Goal: Task Accomplishment & Management: Complete application form

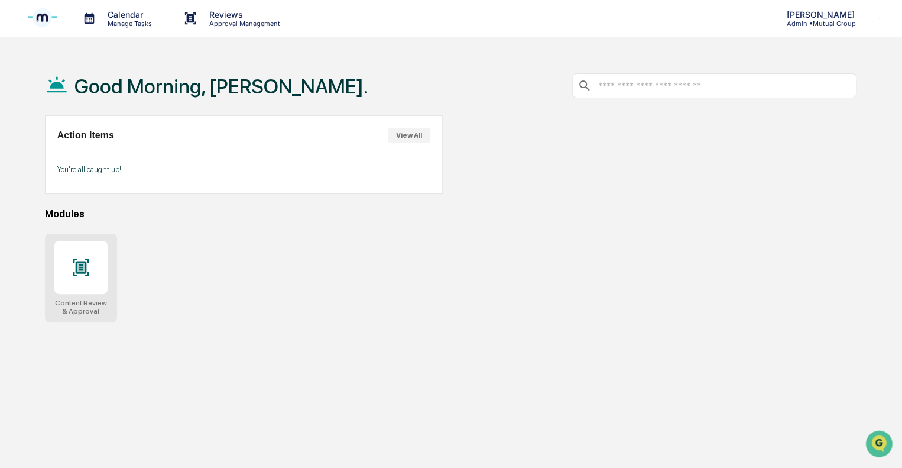
click at [77, 271] on icon at bounding box center [81, 266] width 8 height 9
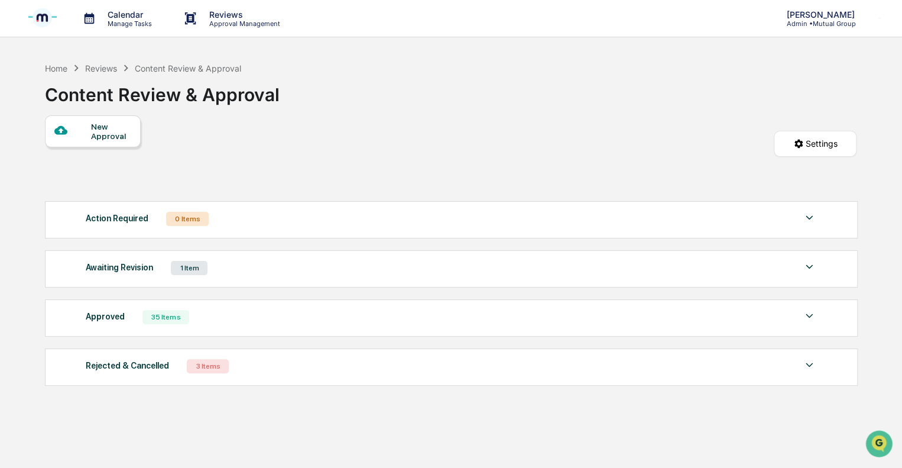
click at [102, 140] on div "New Approval" at bounding box center [111, 131] width 40 height 19
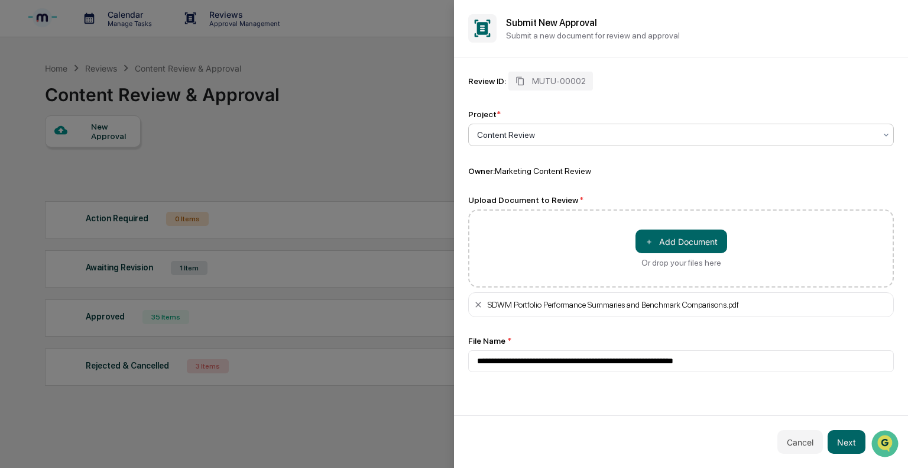
click at [560, 134] on div at bounding box center [676, 135] width 398 height 12
type input "**********"
click at [608, 187] on div "**********" at bounding box center [681, 222] width 426 height 300
click at [842, 442] on button "Next" at bounding box center [846, 442] width 38 height 24
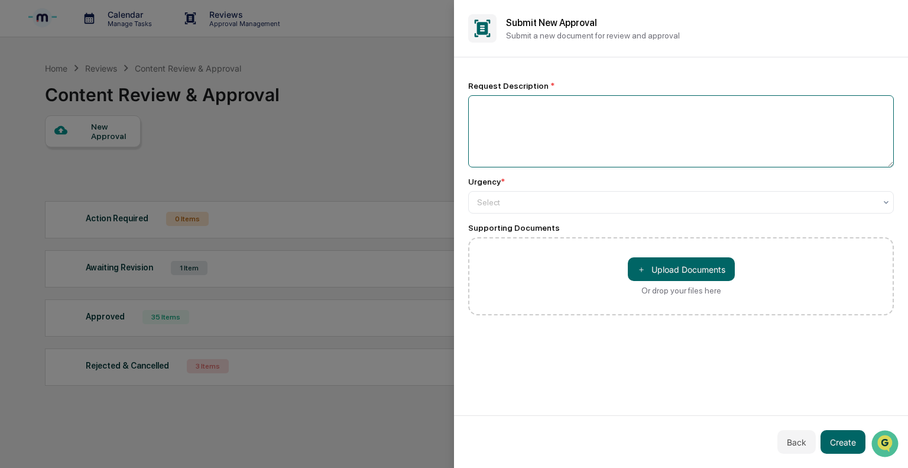
click at [514, 126] on textarea at bounding box center [681, 131] width 426 height 72
type textarea "**********"
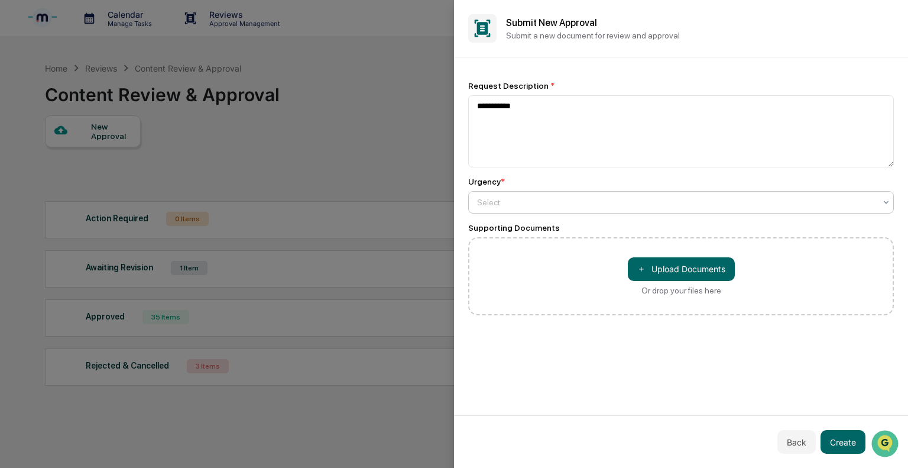
click at [511, 200] on div at bounding box center [676, 202] width 398 height 12
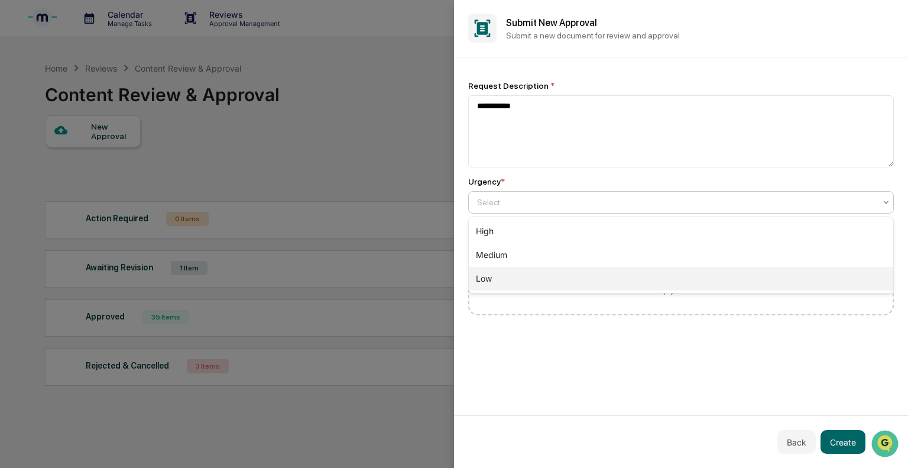
click at [480, 276] on div "Low" at bounding box center [681, 279] width 424 height 24
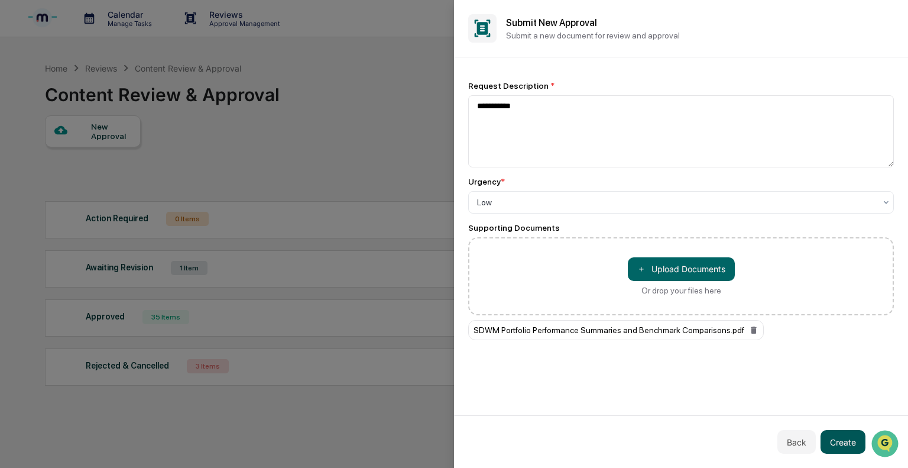
click at [833, 444] on button "Create" at bounding box center [842, 442] width 45 height 24
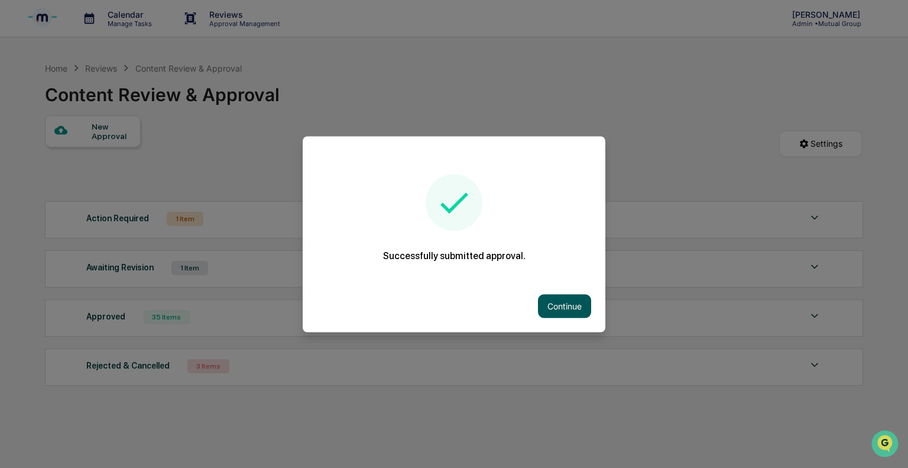
click at [563, 307] on button "Continue" at bounding box center [564, 306] width 53 height 24
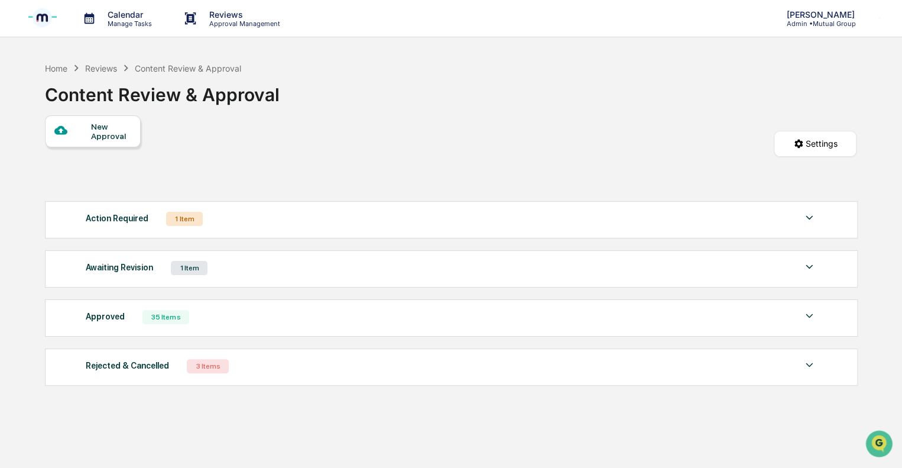
click at [186, 220] on div "1 Item" at bounding box center [184, 219] width 37 height 14
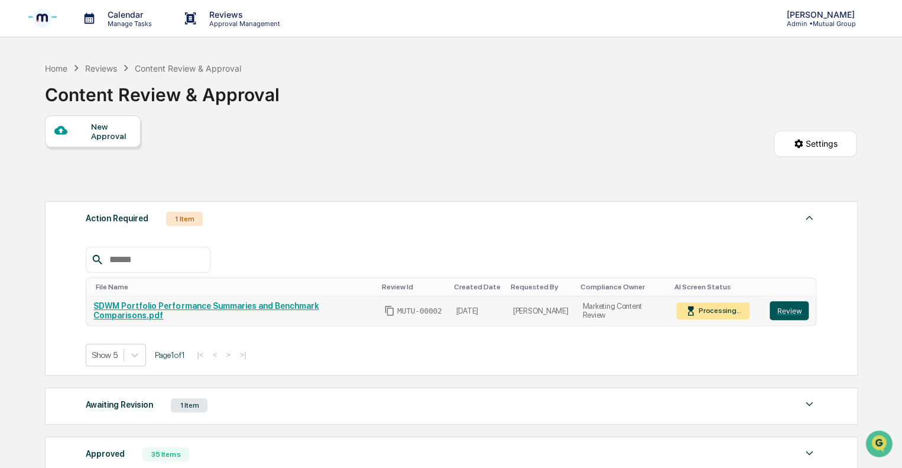
click at [797, 309] on button "Review" at bounding box center [789, 310] width 39 height 19
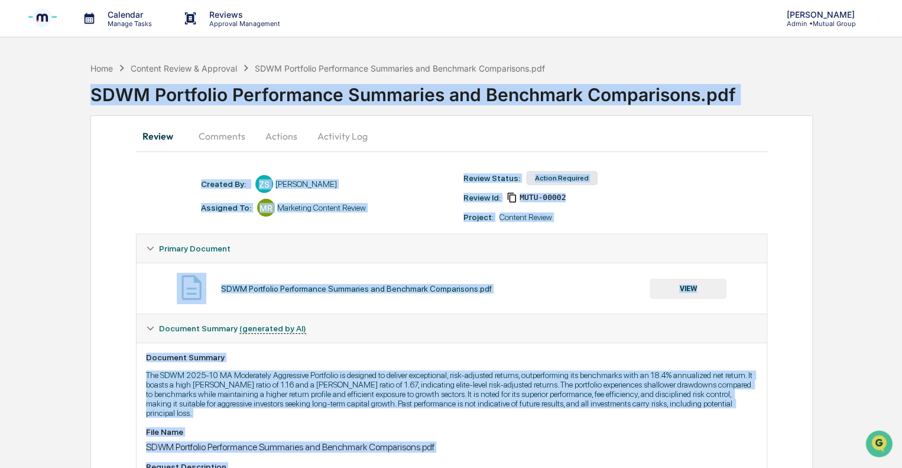
drag, startPoint x: 622, startPoint y: 380, endPoint x: 73, endPoint y: 76, distance: 627.3
copy div "SDWM Portfolio Performance Summaries and Benchmark Comparisons.pdf Review Comme…"
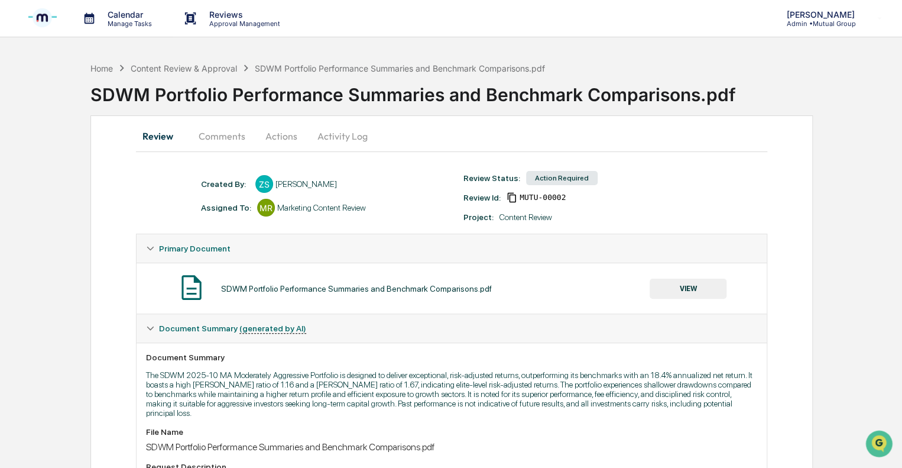
click at [207, 18] on p "Reviews" at bounding box center [243, 14] width 86 height 10
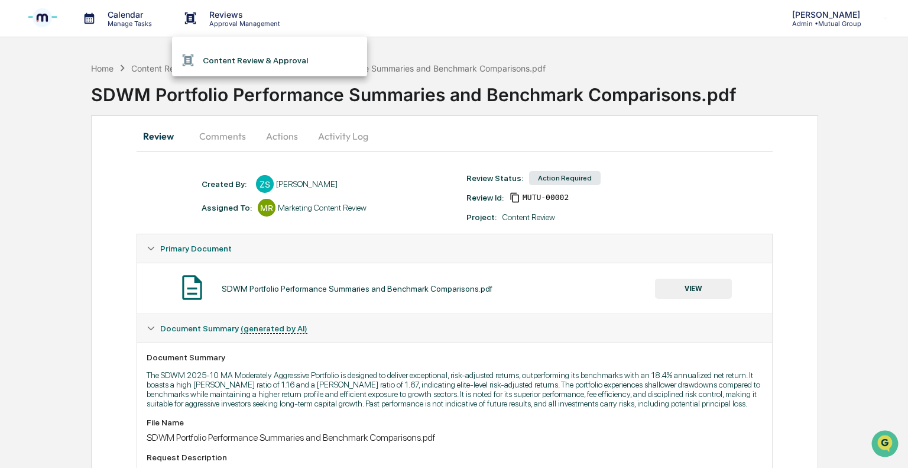
click at [286, 134] on div at bounding box center [454, 234] width 908 height 468
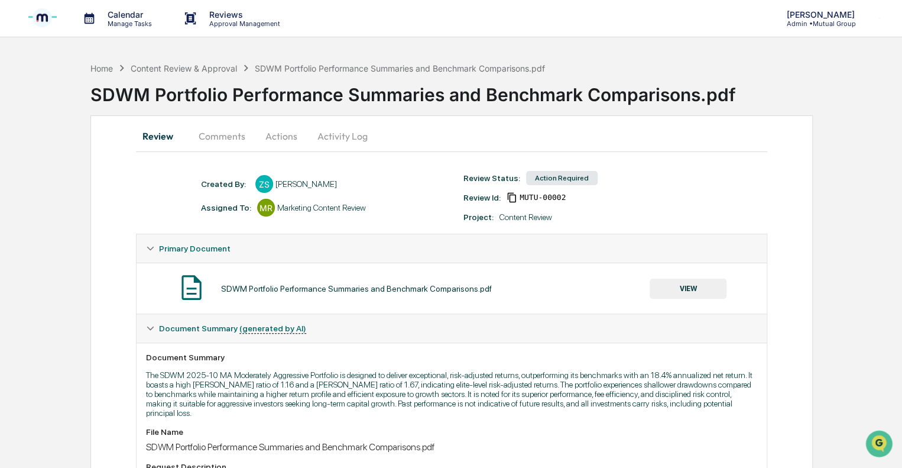
click at [269, 138] on button "Actions" at bounding box center [281, 136] width 53 height 28
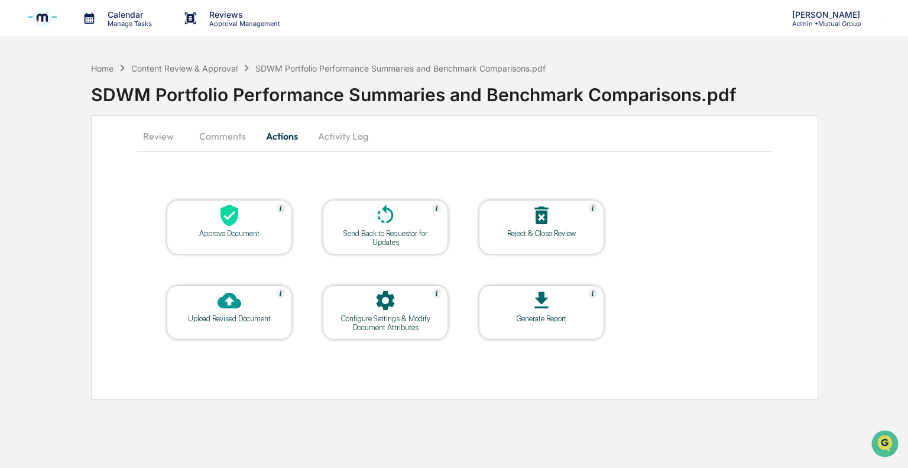
click at [527, 232] on div "Reject & Close Review" at bounding box center [541, 233] width 106 height 9
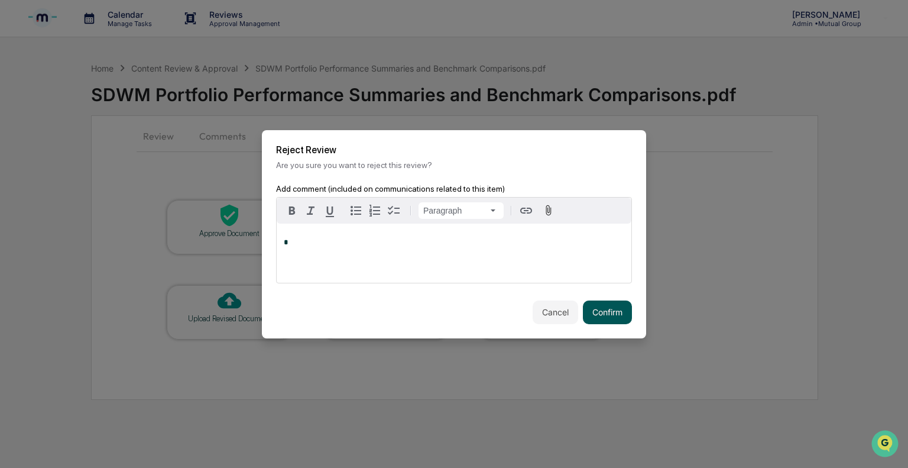
click at [598, 311] on button "Confirm" at bounding box center [607, 312] width 49 height 24
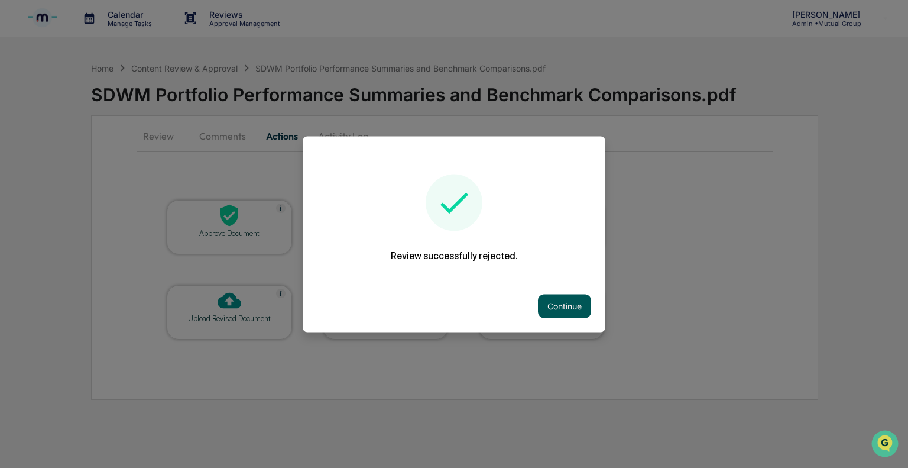
click at [546, 308] on button "Continue" at bounding box center [564, 306] width 53 height 24
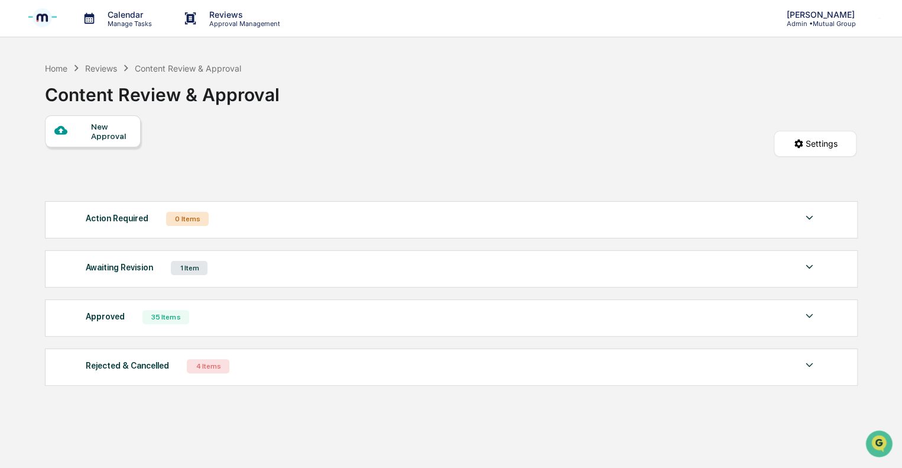
click at [187, 269] on div "1 Item" at bounding box center [189, 268] width 37 height 14
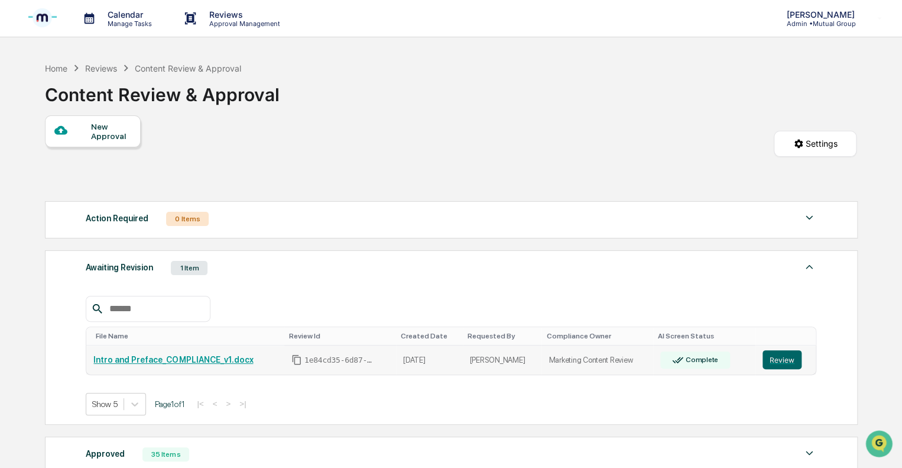
click at [179, 363] on link "Intro and Preface_COMPLIANCE_v1.docx" at bounding box center [173, 359] width 160 height 9
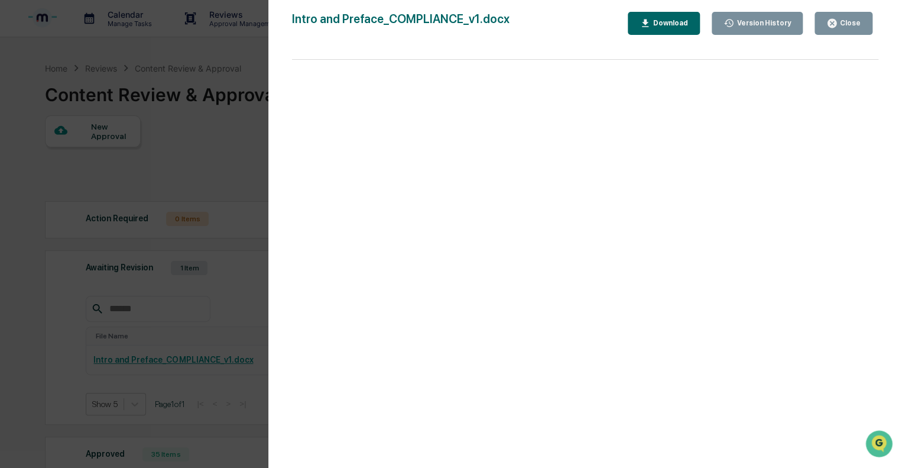
click at [830, 27] on icon "button" at bounding box center [831, 23] width 11 height 11
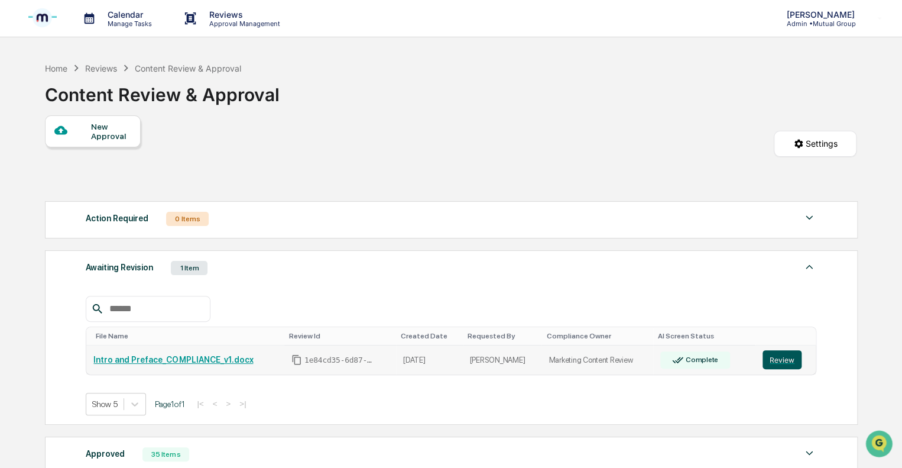
click at [771, 366] on button "Review" at bounding box center [781, 359] width 39 height 19
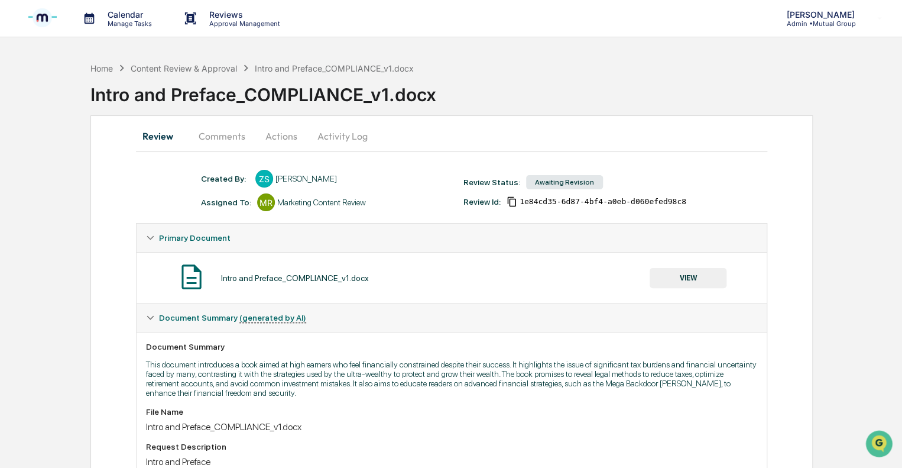
click at [293, 138] on button "Actions" at bounding box center [281, 136] width 53 height 28
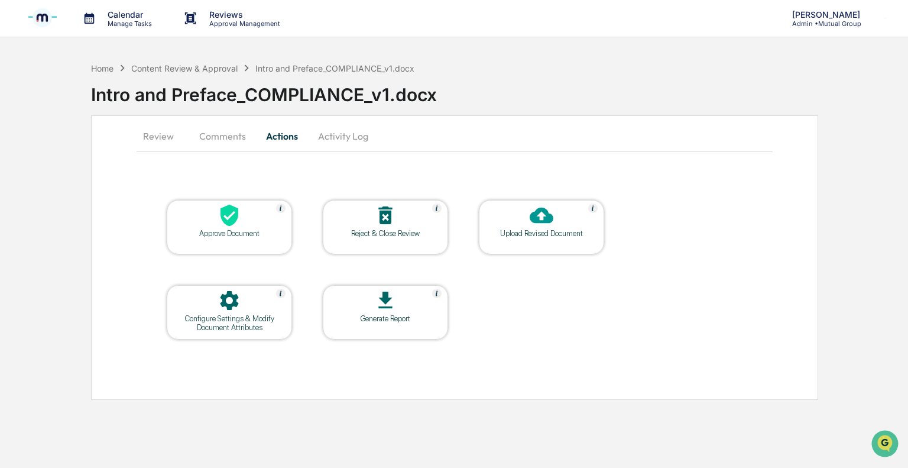
click at [363, 221] on div at bounding box center [385, 215] width 118 height 25
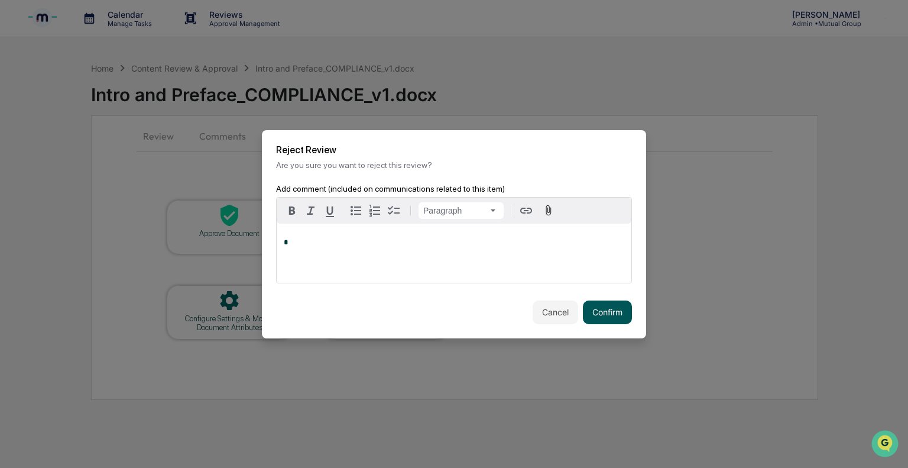
click at [589, 304] on button "Confirm" at bounding box center [607, 312] width 49 height 24
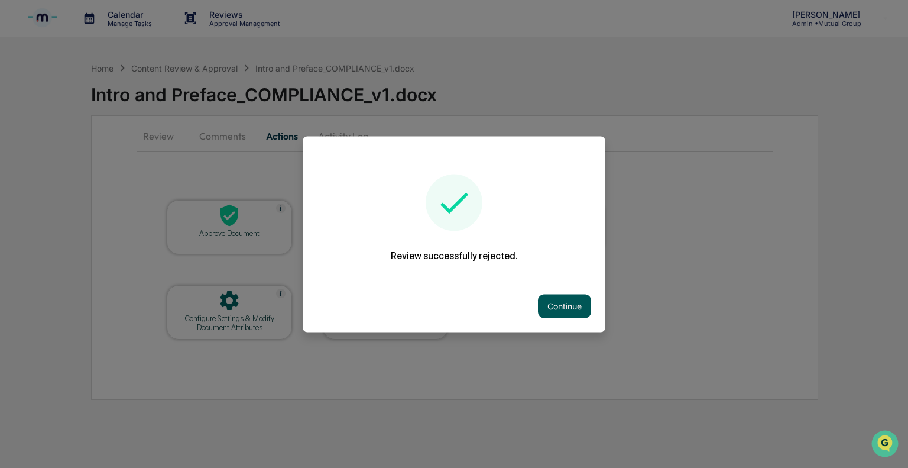
click at [551, 304] on button "Continue" at bounding box center [564, 306] width 53 height 24
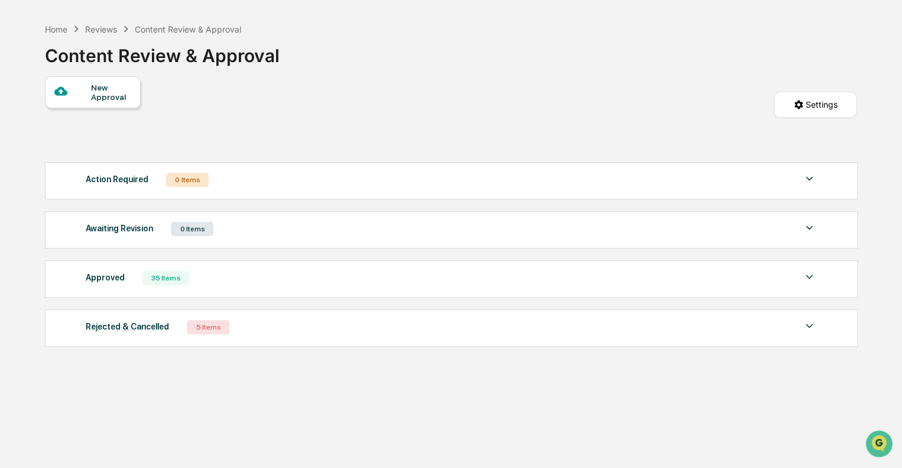
scroll to position [56, 0]
